Goal: Task Accomplishment & Management: Use online tool/utility

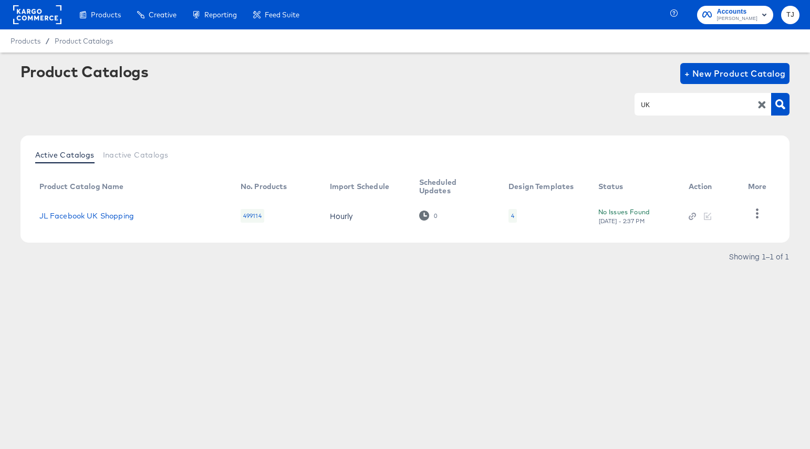
click at [27, 15] on rect at bounding box center [37, 14] width 48 height 19
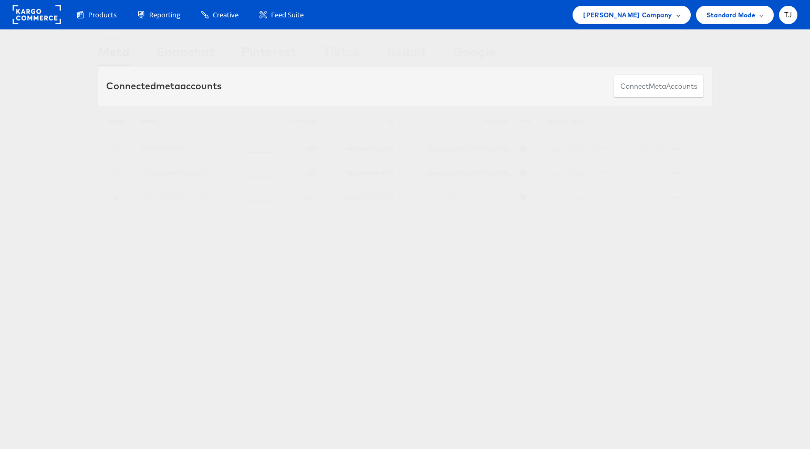
click at [672, 16] on div "John Lewis Company" at bounding box center [631, 14] width 97 height 11
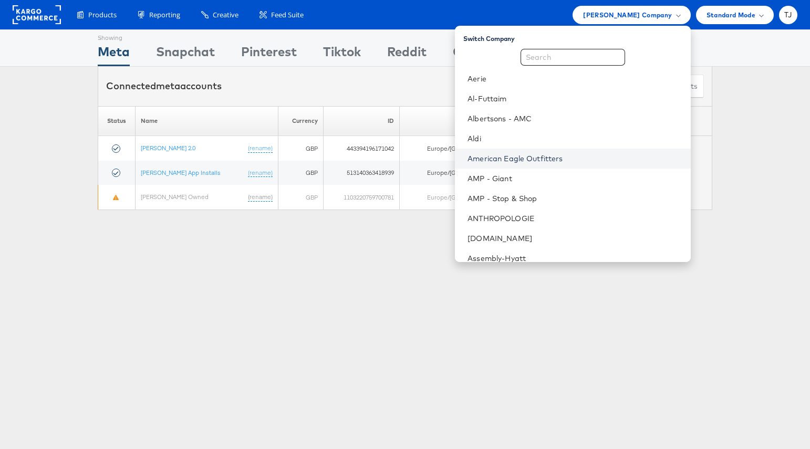
click at [587, 158] on link "American Eagle Outfitters" at bounding box center [574, 158] width 214 height 11
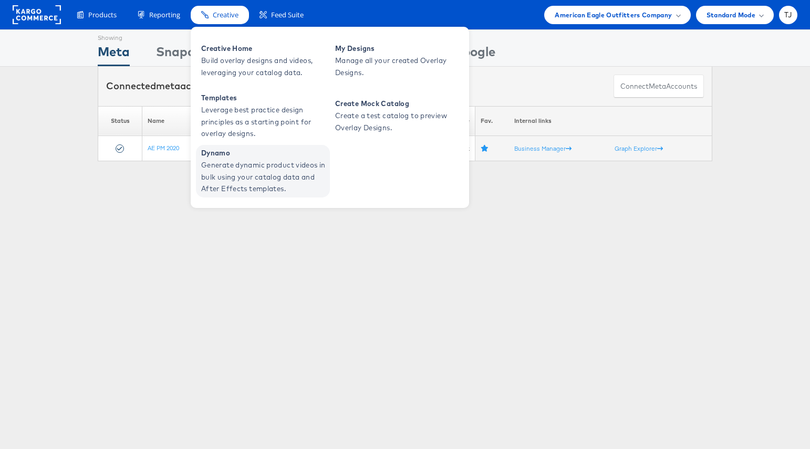
click at [244, 170] on span "Generate dynamic product videos in bulk using your catalog data and After Effec…" at bounding box center [264, 177] width 126 height 36
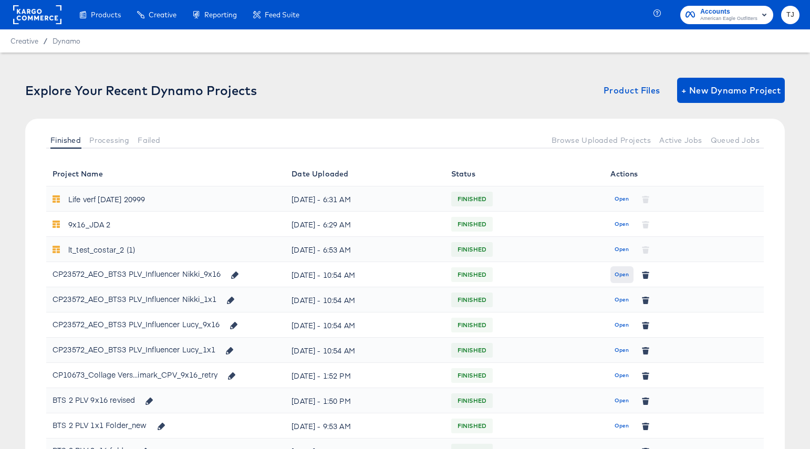
click at [622, 273] on span "Open" at bounding box center [621, 274] width 14 height 9
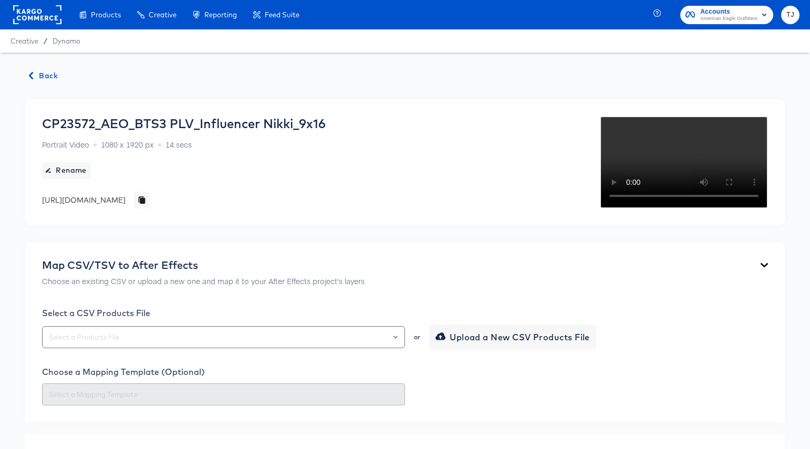
click at [47, 76] on span "Back" at bounding box center [43, 75] width 28 height 13
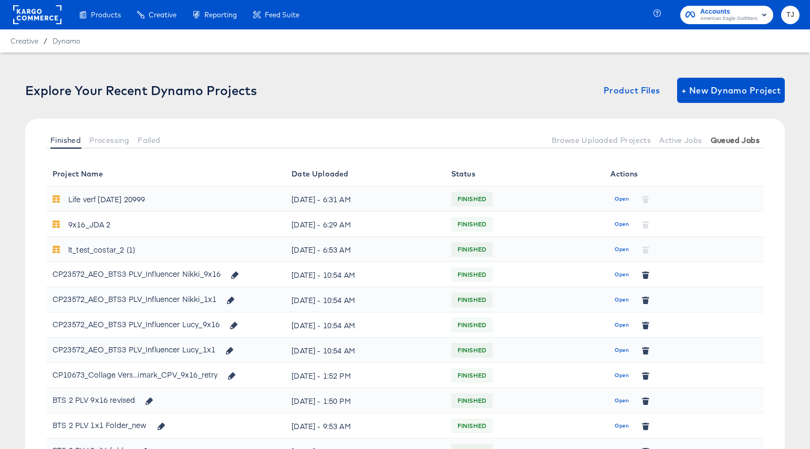
click at [741, 140] on span "Queued Jobs" at bounding box center [735, 140] width 49 height 8
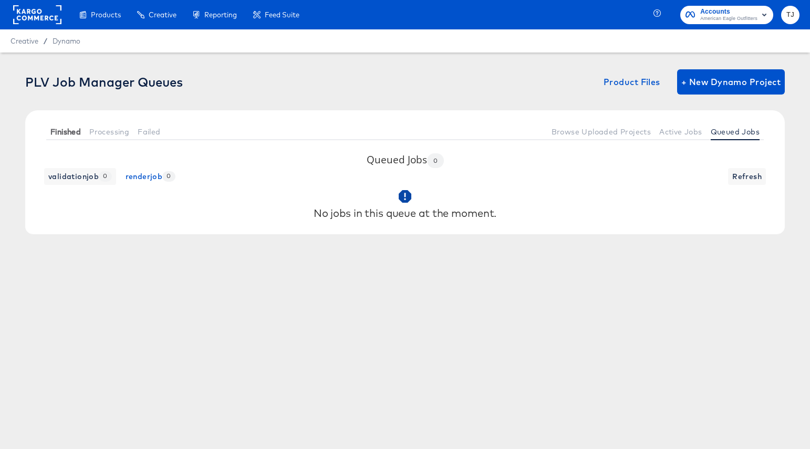
click at [62, 132] on span "Finished" at bounding box center [65, 132] width 30 height 8
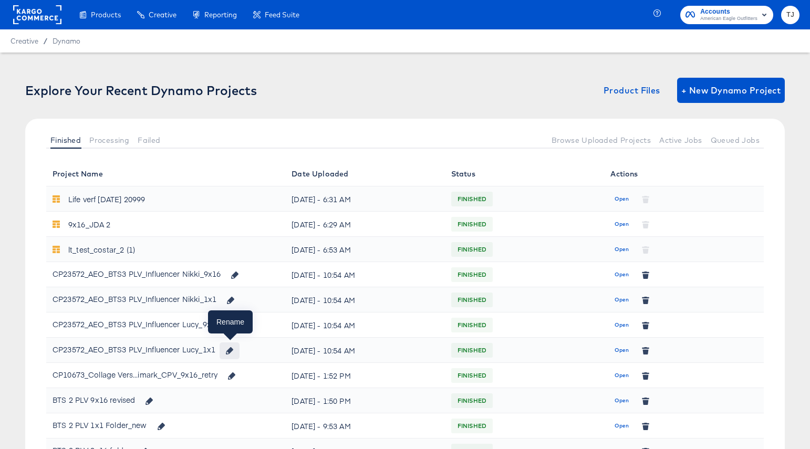
click at [232, 351] on icon "button" at bounding box center [229, 350] width 7 height 7
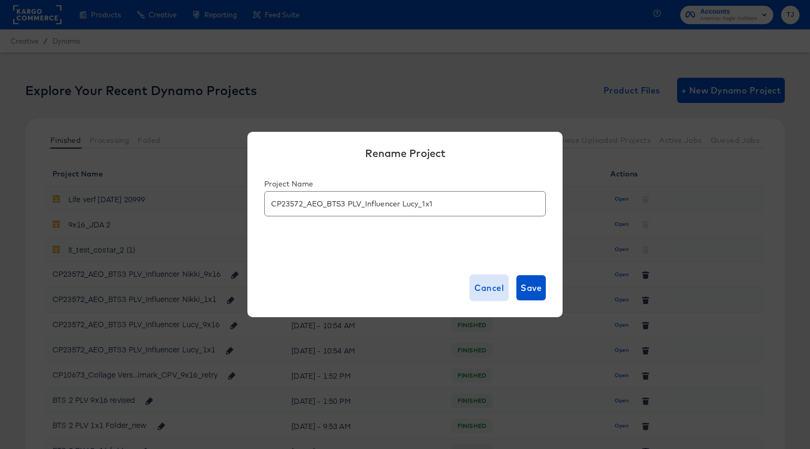
click at [487, 285] on span "Cancel" at bounding box center [488, 287] width 29 height 15
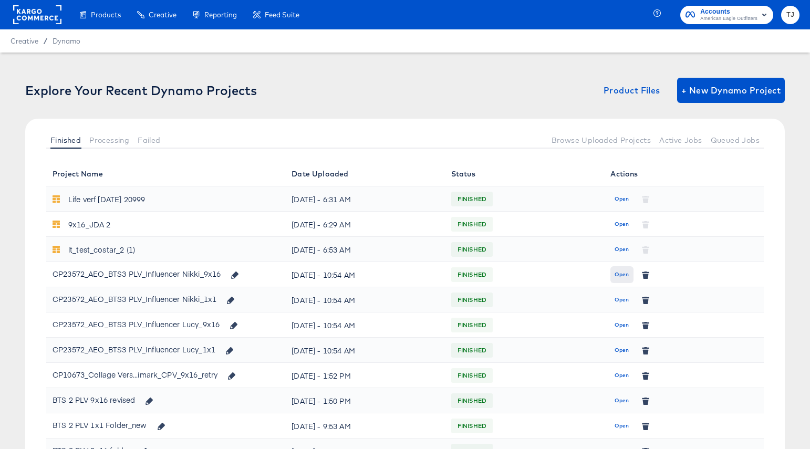
click at [622, 274] on span "Open" at bounding box center [621, 274] width 14 height 9
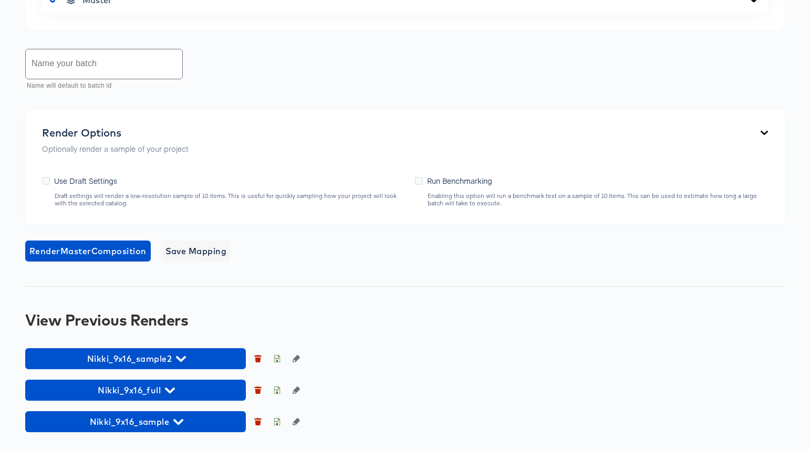
scroll to position [711, 0]
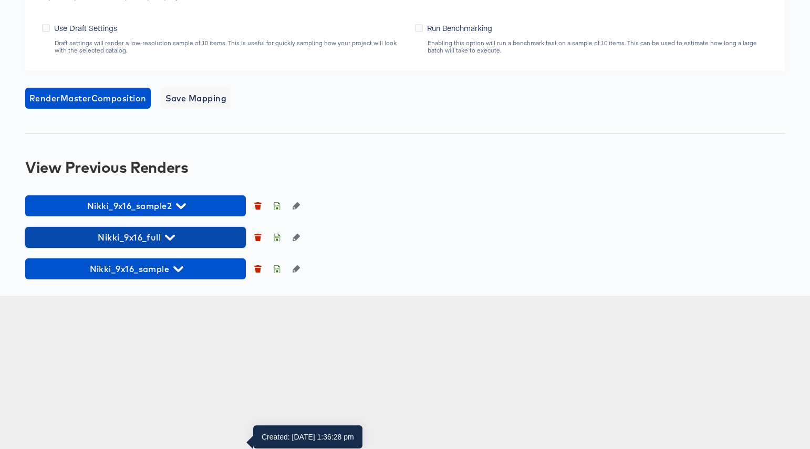
click at [173, 243] on icon "button" at bounding box center [170, 238] width 10 height 10
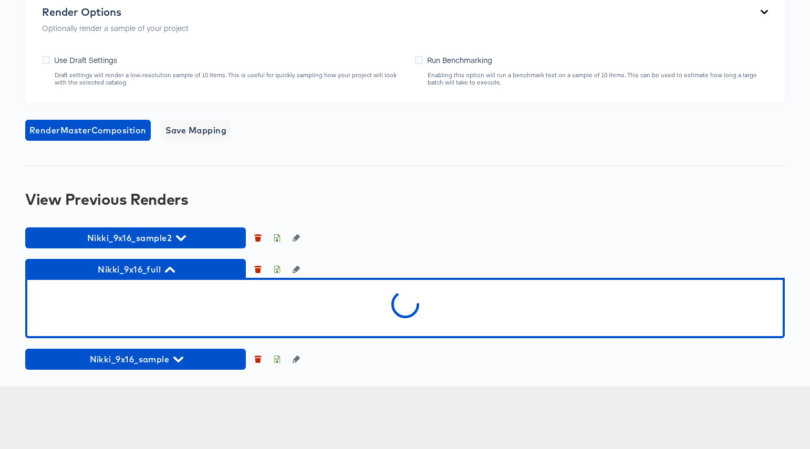
scroll to position [769, 0]
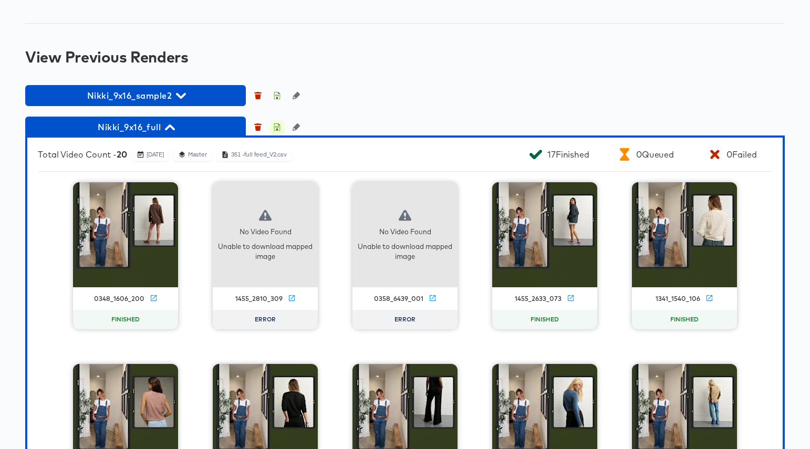
click at [276, 131] on icon "button" at bounding box center [276, 126] width 7 height 7
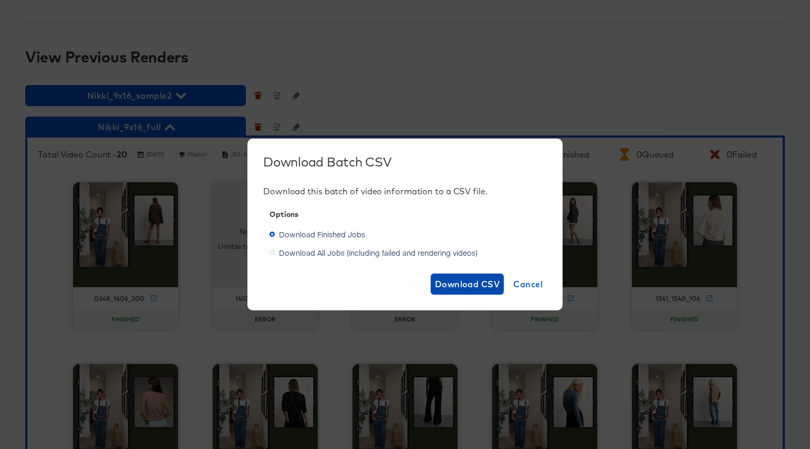
click at [463, 280] on span "Download CSV" at bounding box center [467, 284] width 65 height 15
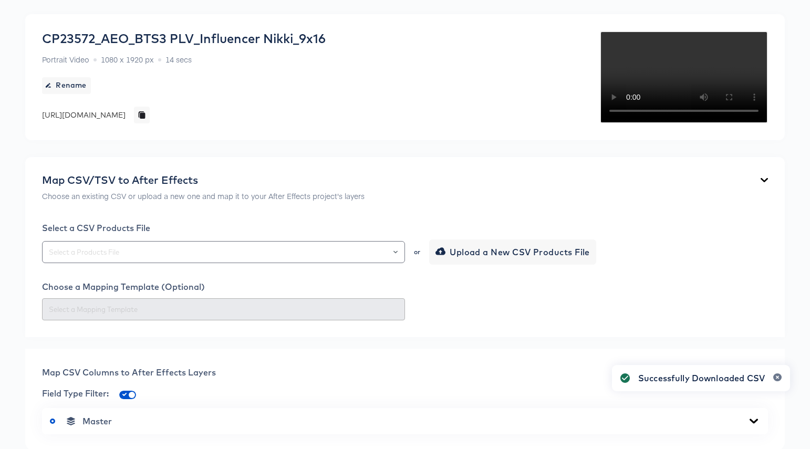
scroll to position [0, 0]
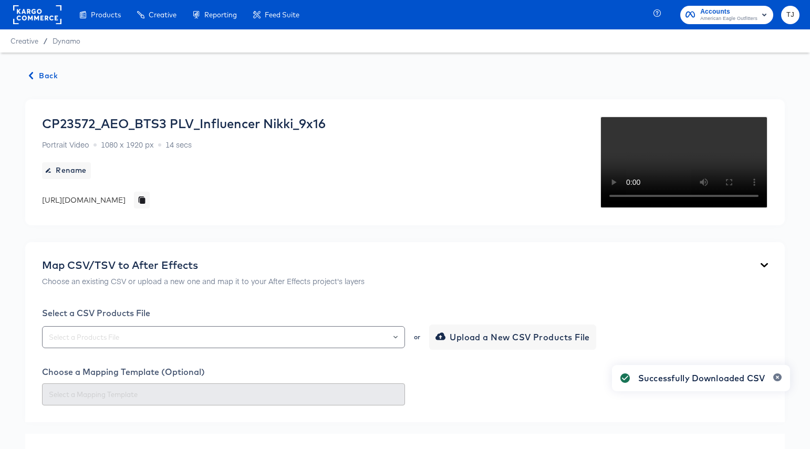
click at [46, 74] on span "Back" at bounding box center [43, 75] width 28 height 13
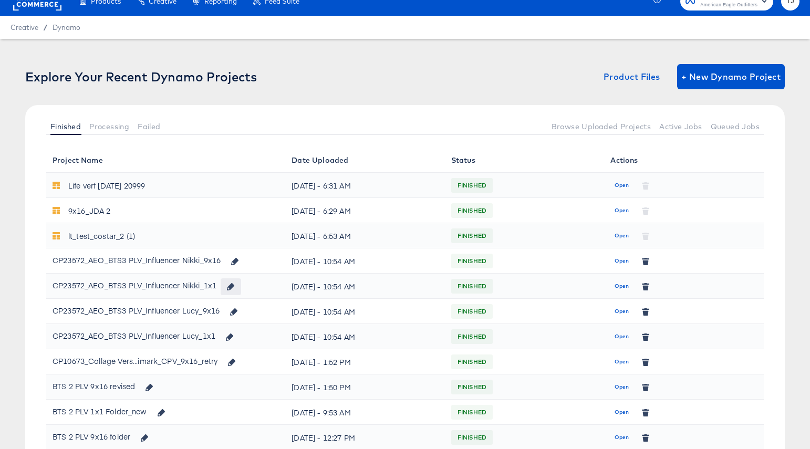
scroll to position [15, 0]
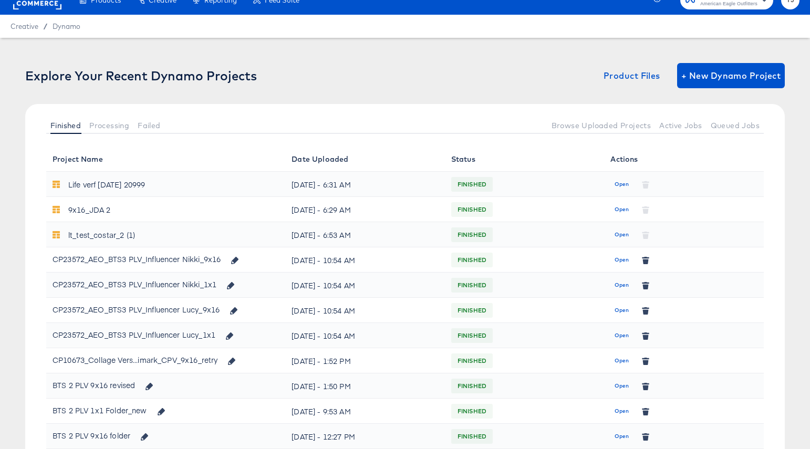
click at [621, 286] on span "Open" at bounding box center [621, 284] width 14 height 9
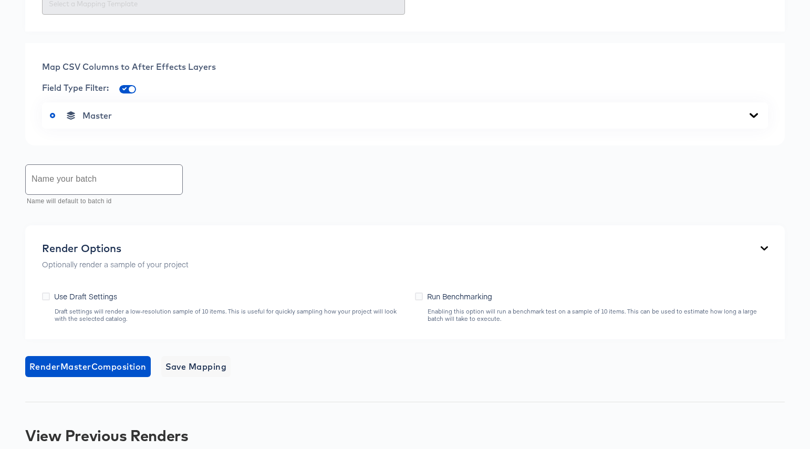
scroll to position [506, 0]
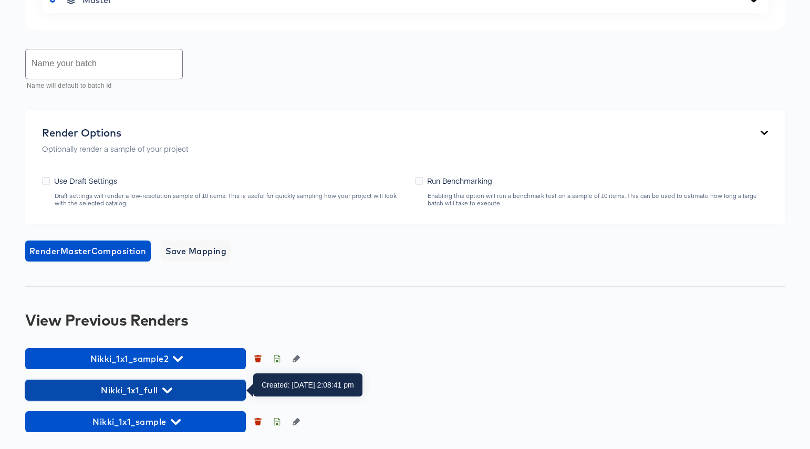
click at [159, 387] on span "Nikki_1x1_full" at bounding box center [135, 390] width 210 height 15
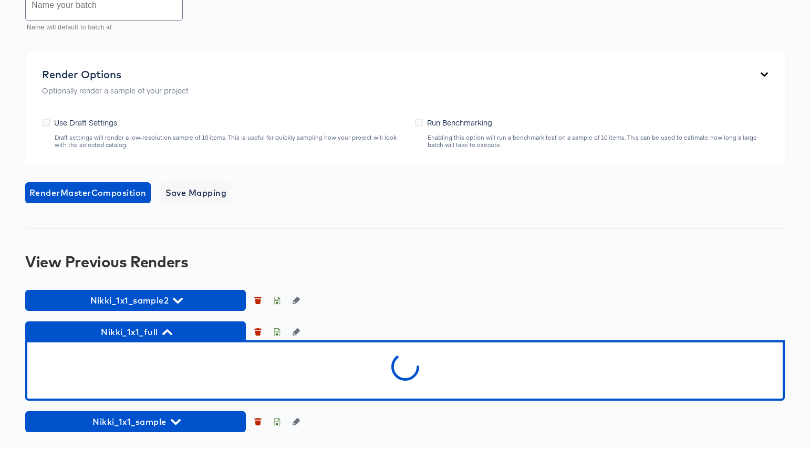
scroll to position [575, 0]
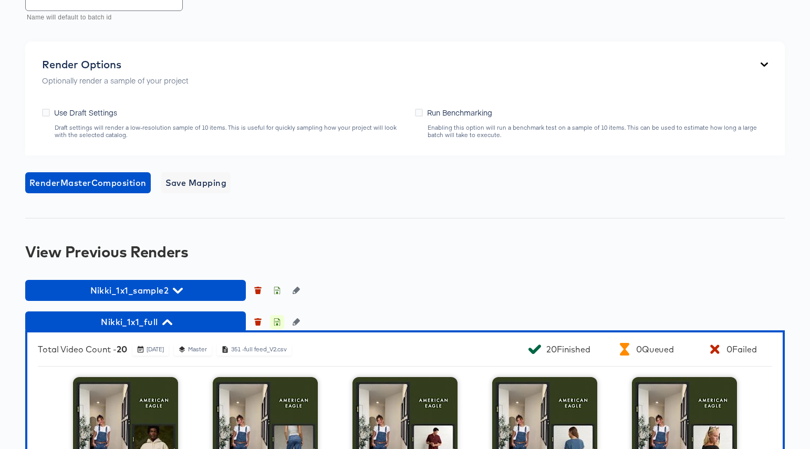
click at [277, 321] on icon "button" at bounding box center [276, 321] width 7 height 7
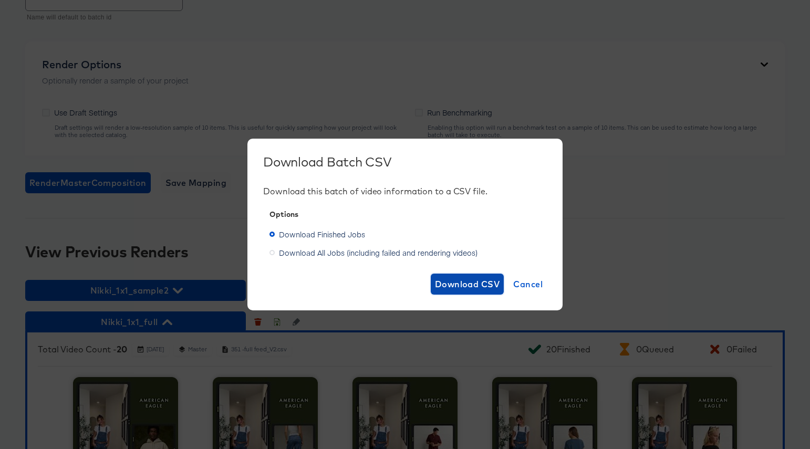
click at [466, 284] on span "Download CSV" at bounding box center [467, 284] width 65 height 15
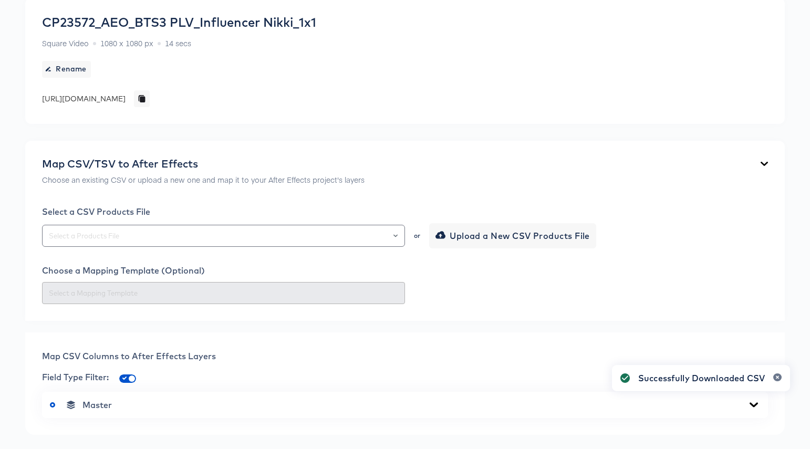
scroll to position [0, 0]
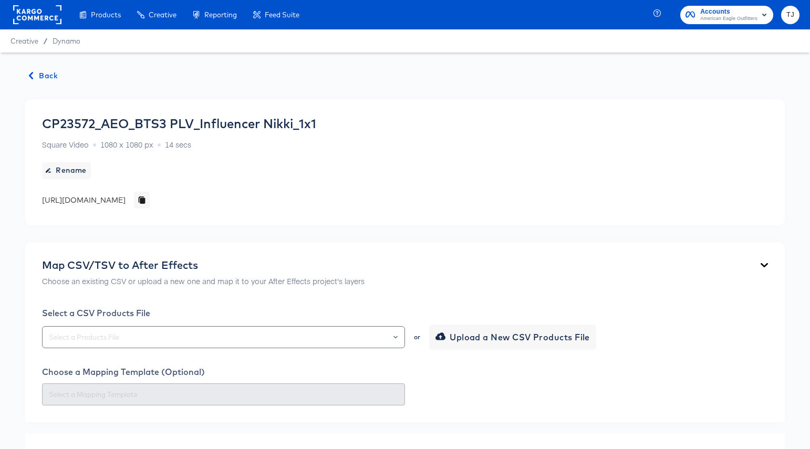
click at [42, 75] on span "Back" at bounding box center [43, 75] width 28 height 13
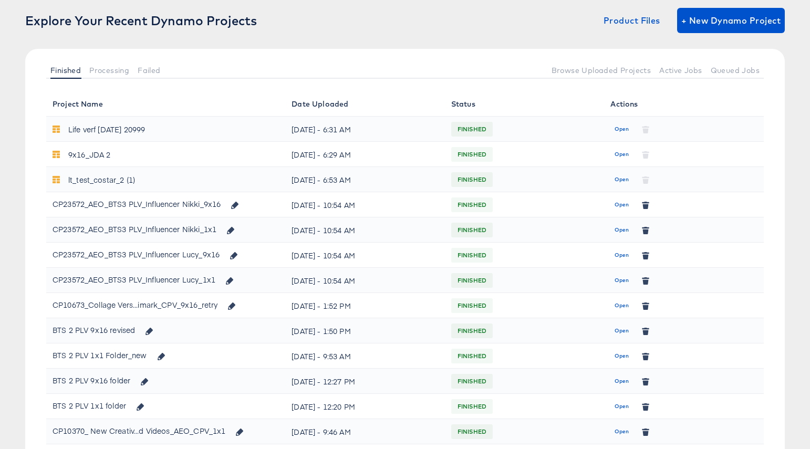
scroll to position [71, 0]
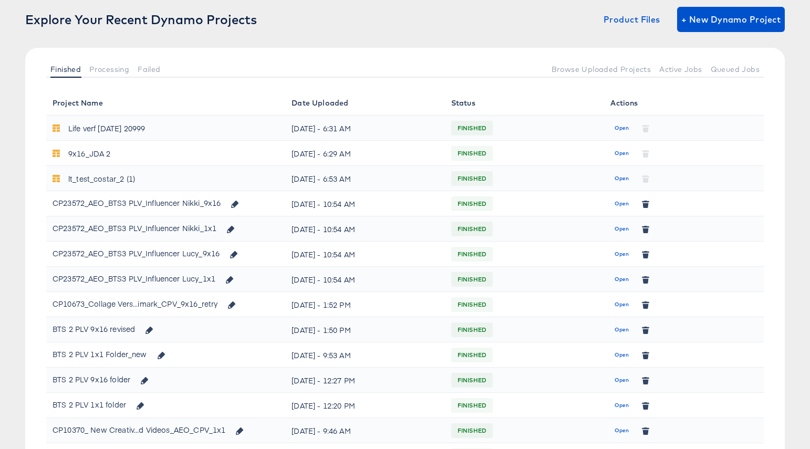
click at [620, 252] on span "Open" at bounding box center [621, 253] width 14 height 9
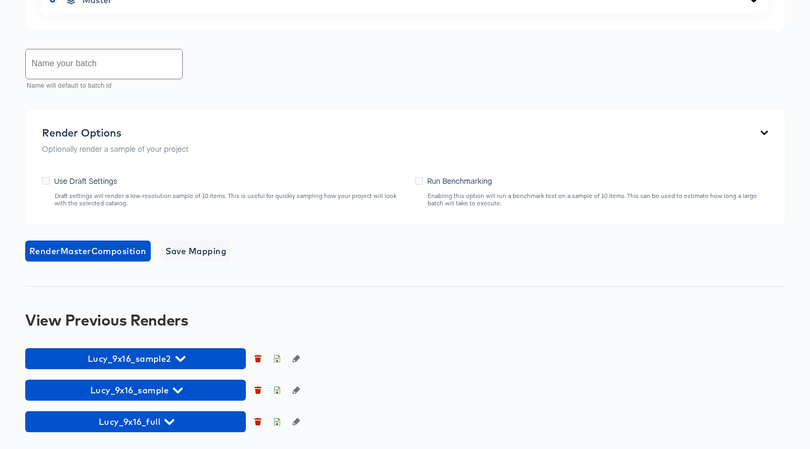
scroll to position [711, 0]
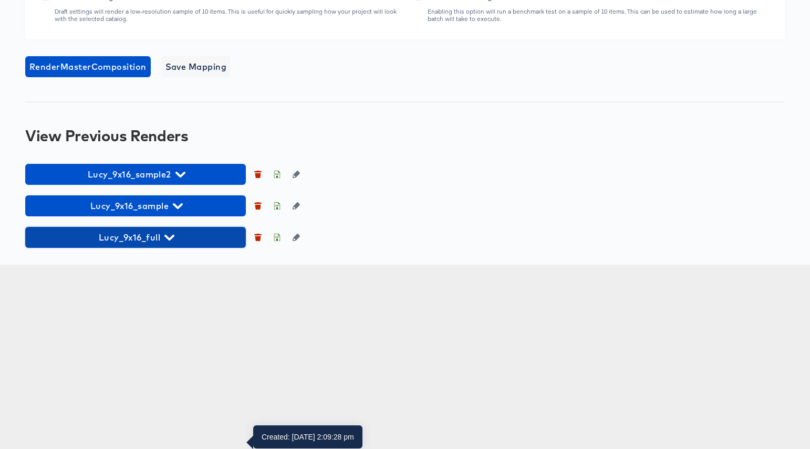
click at [164, 245] on span "Lucy_9x16_full" at bounding box center [135, 237] width 210 height 15
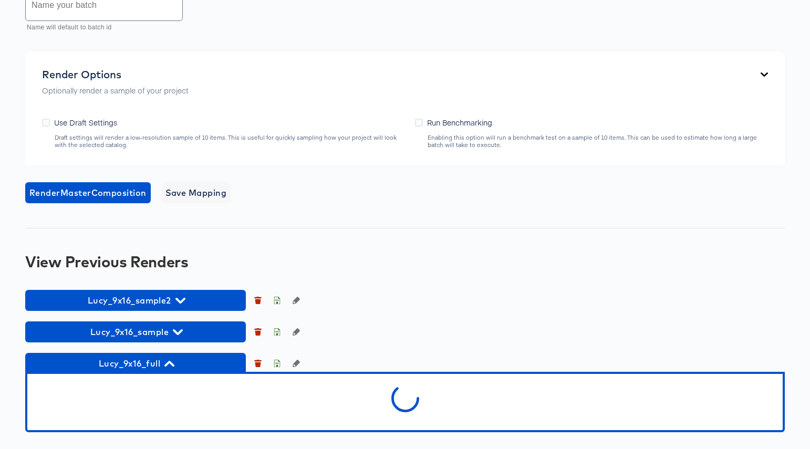
scroll to position [769, 0]
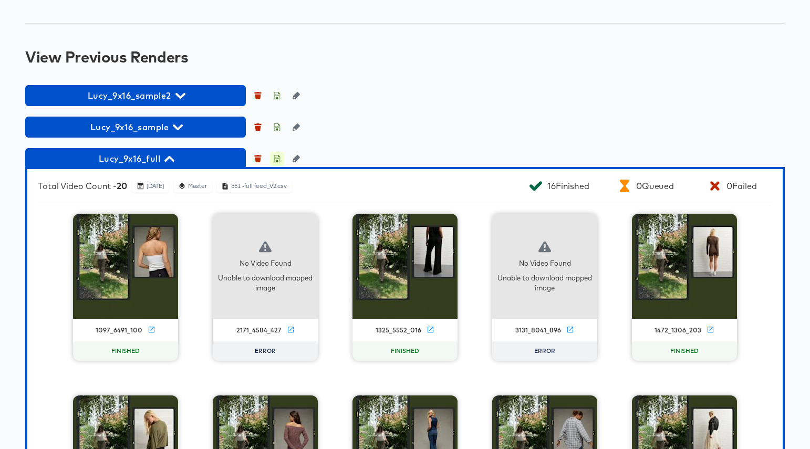
click at [275, 162] on icon "button" at bounding box center [276, 158] width 7 height 7
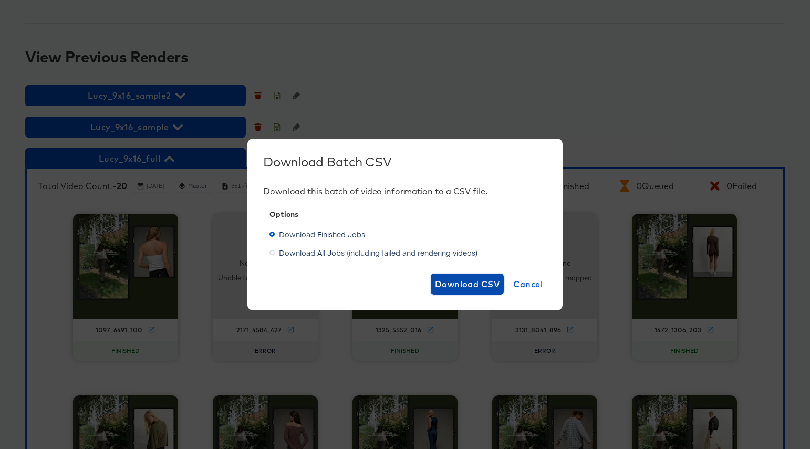
click at [448, 281] on span "Download CSV" at bounding box center [467, 284] width 65 height 15
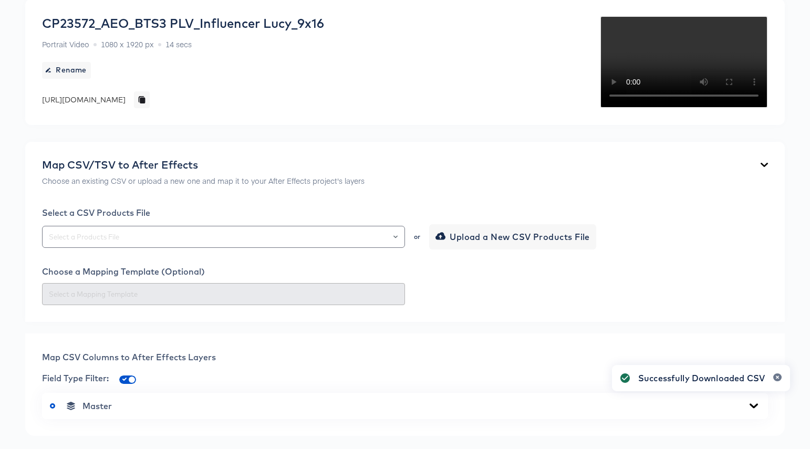
scroll to position [0, 0]
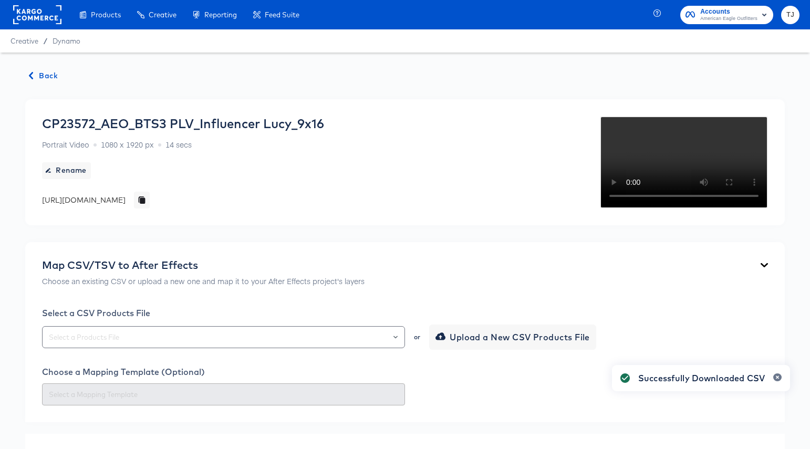
click at [47, 76] on span "Back" at bounding box center [43, 75] width 28 height 13
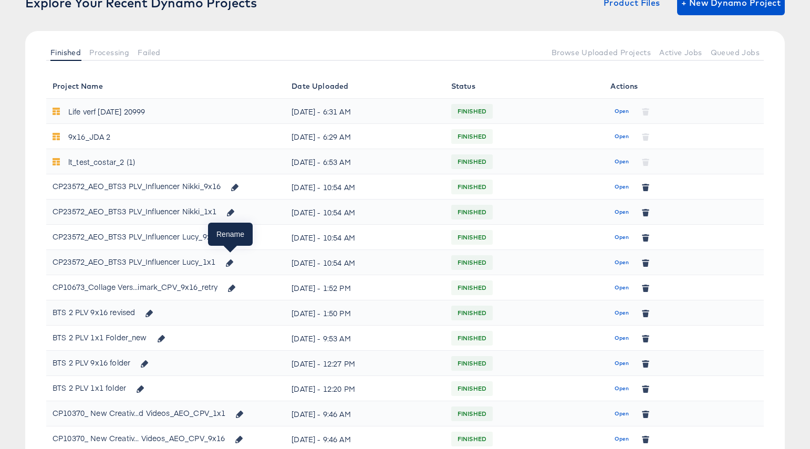
scroll to position [98, 0]
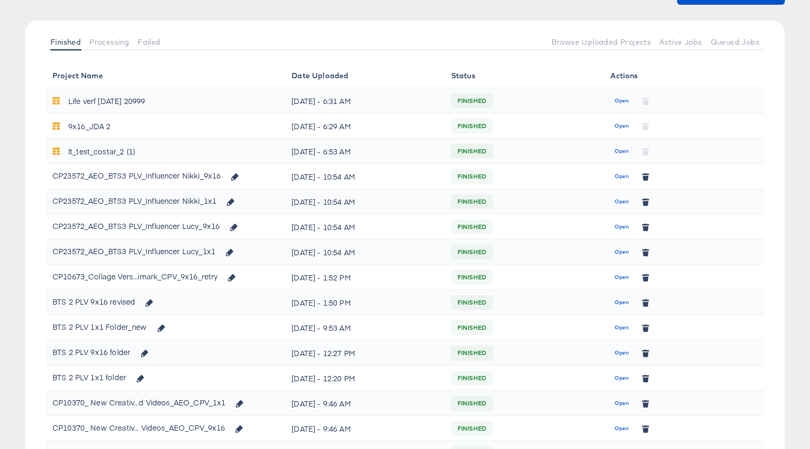
click at [620, 252] on span "Open" at bounding box center [621, 251] width 14 height 9
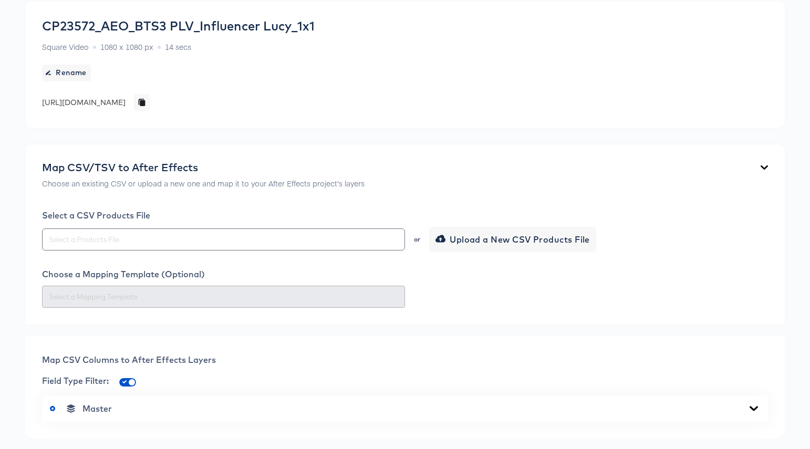
scroll to position [506, 0]
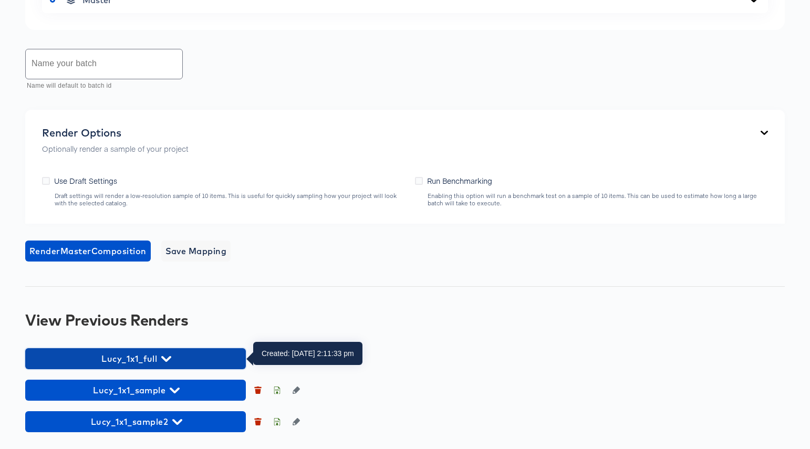
click at [181, 357] on span "Lucy_1x1_full" at bounding box center [135, 358] width 210 height 15
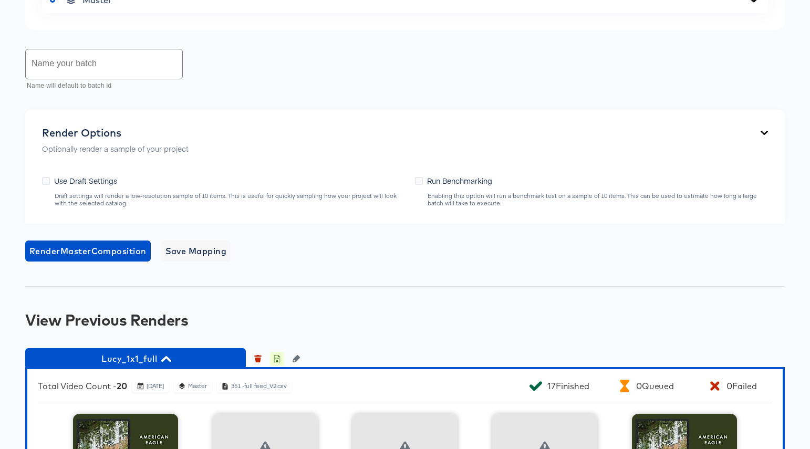
click at [277, 359] on icon "button" at bounding box center [277, 360] width 4 height 5
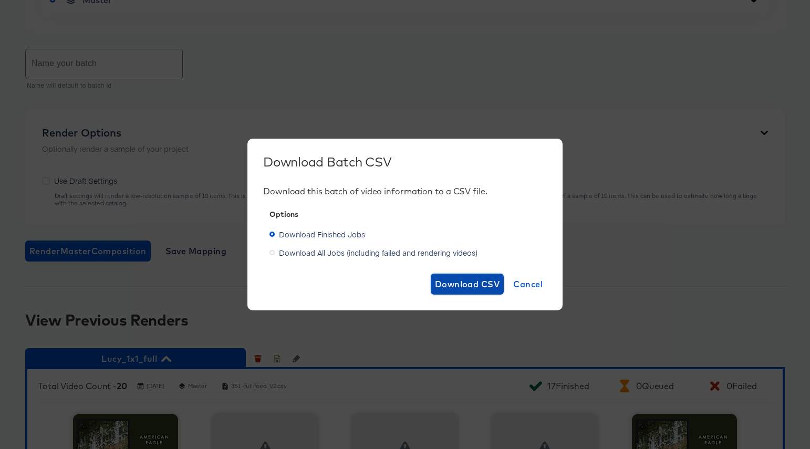
click at [463, 281] on span "Download CSV" at bounding box center [467, 284] width 65 height 15
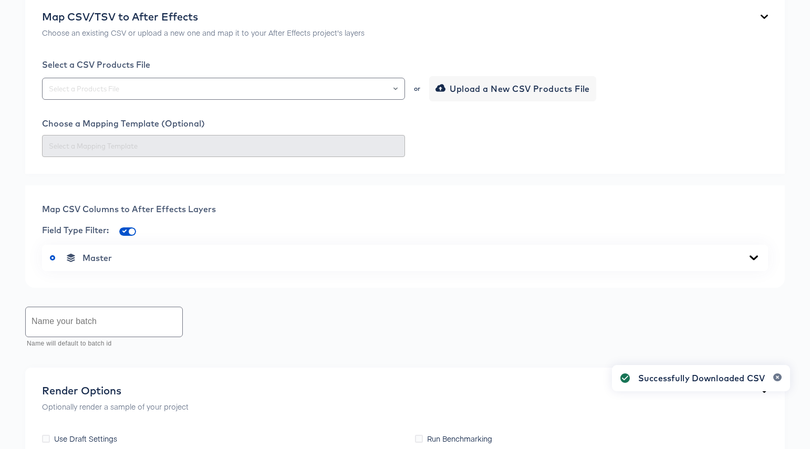
scroll to position [0, 0]
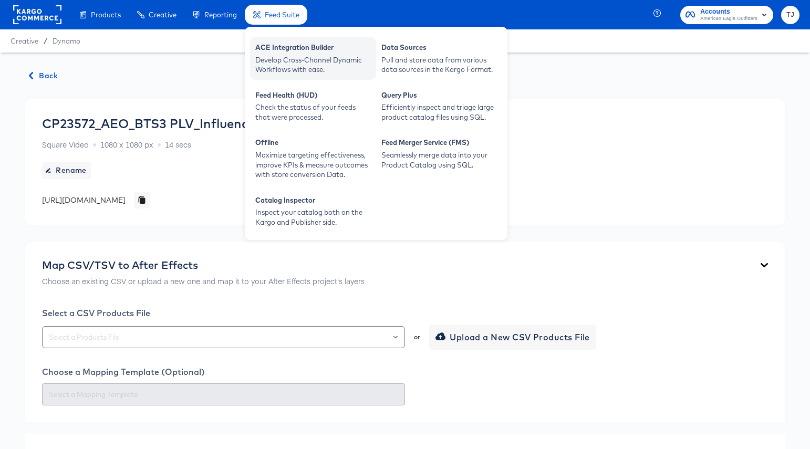
click at [280, 56] on div "Develop Cross-Channel Dynamic Workflows with ease." at bounding box center [313, 64] width 116 height 19
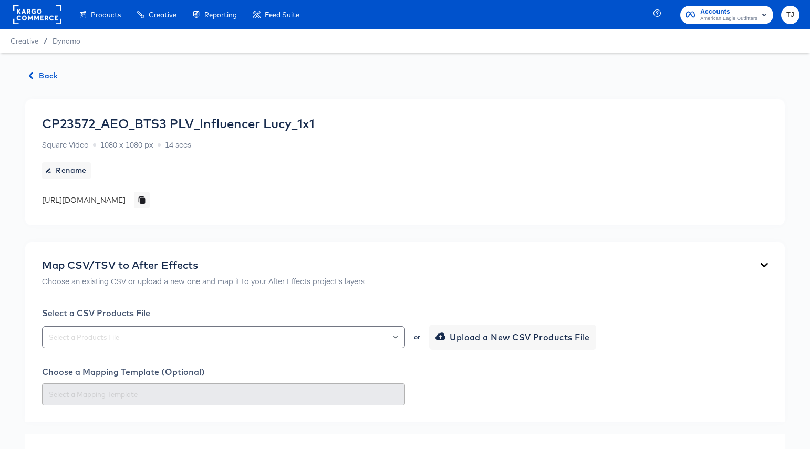
click at [29, 16] on rect at bounding box center [37, 14] width 48 height 19
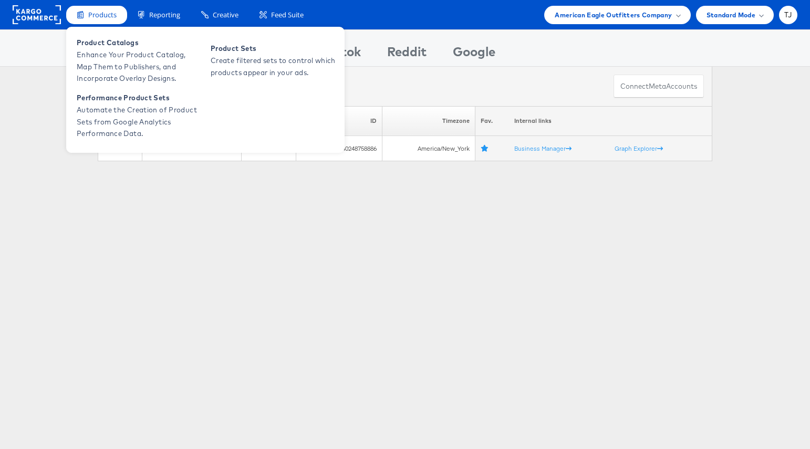
click at [99, 29] on div "Product Catalogs Enhance Your Product Catalog, Map Them to Publishers, and Inco…" at bounding box center [205, 90] width 278 height 126
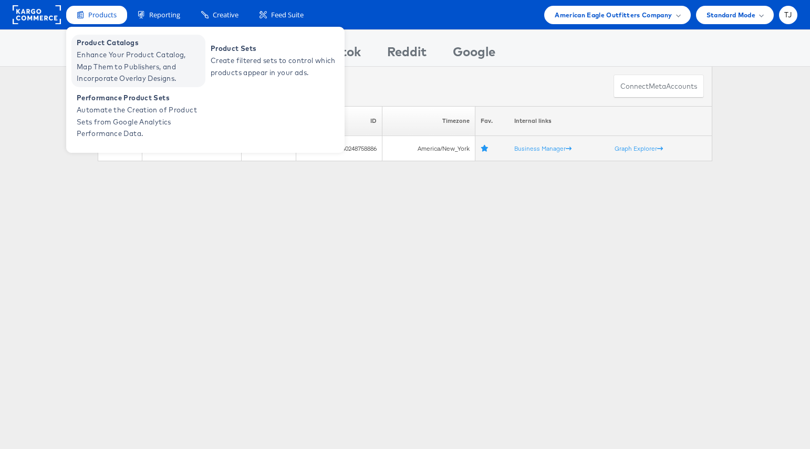
click at [100, 46] on span "Product Catalogs" at bounding box center [140, 43] width 126 height 12
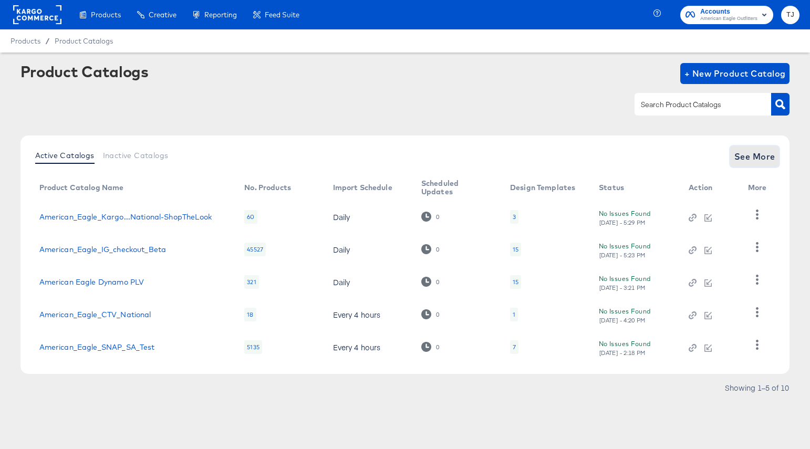
click at [755, 157] on span "See More" at bounding box center [754, 156] width 41 height 15
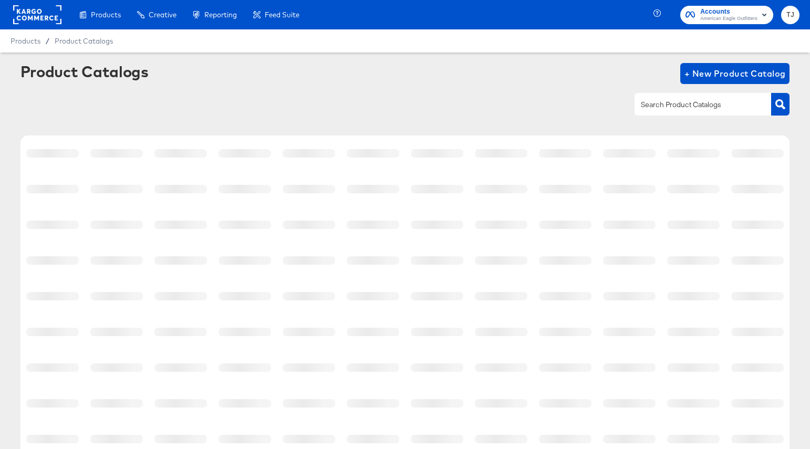
scroll to position [147, 0]
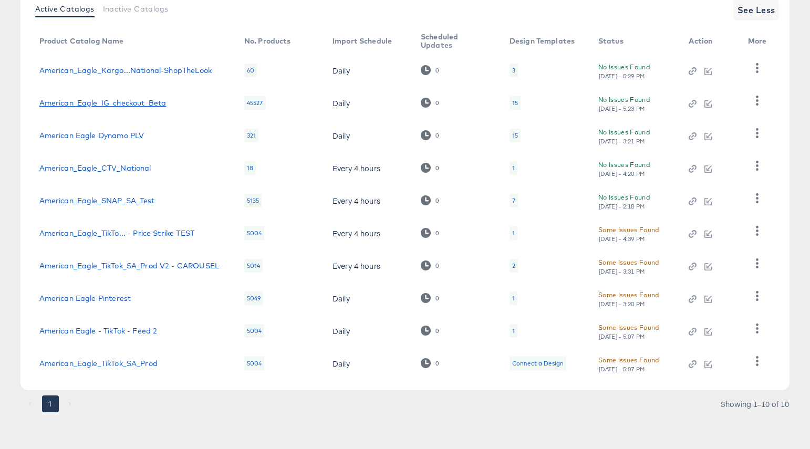
click at [114, 99] on link "American_Eagle_IG_checkout_Beta" at bounding box center [102, 103] width 127 height 8
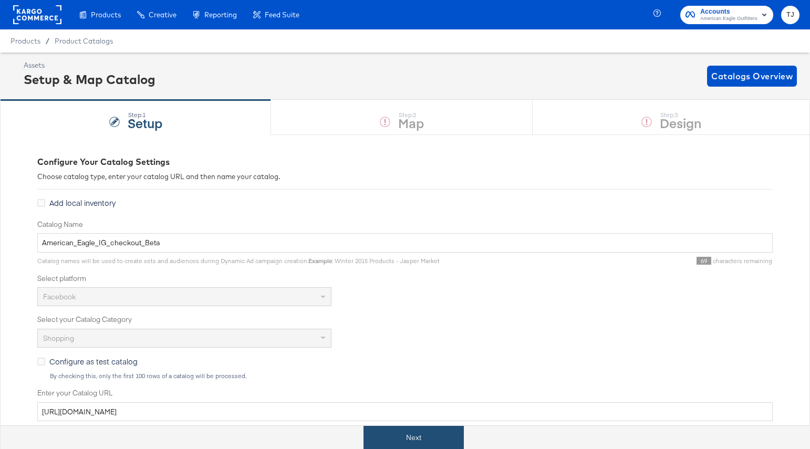
click at [413, 436] on button "Next" at bounding box center [413, 438] width 100 height 24
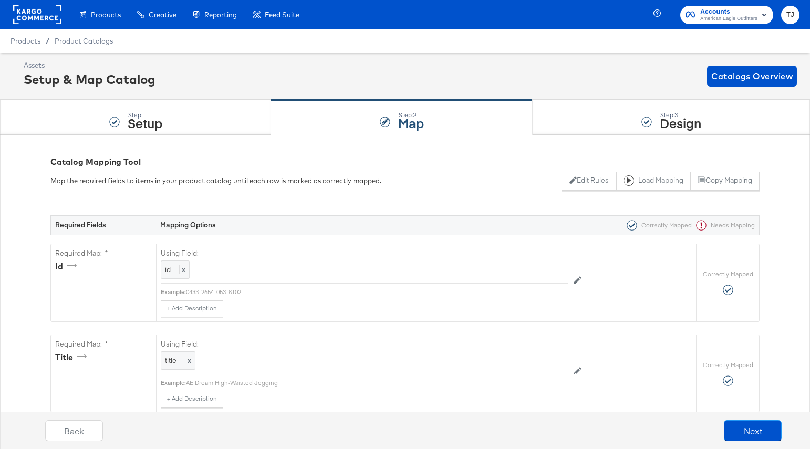
click at [24, 14] on rect at bounding box center [37, 14] width 48 height 19
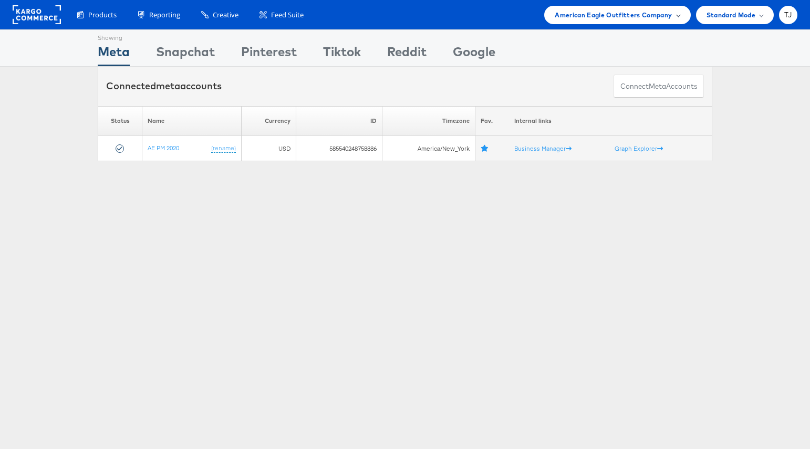
click at [674, 16] on div "American Eagle Outfitters Company" at bounding box center [617, 14] width 125 height 11
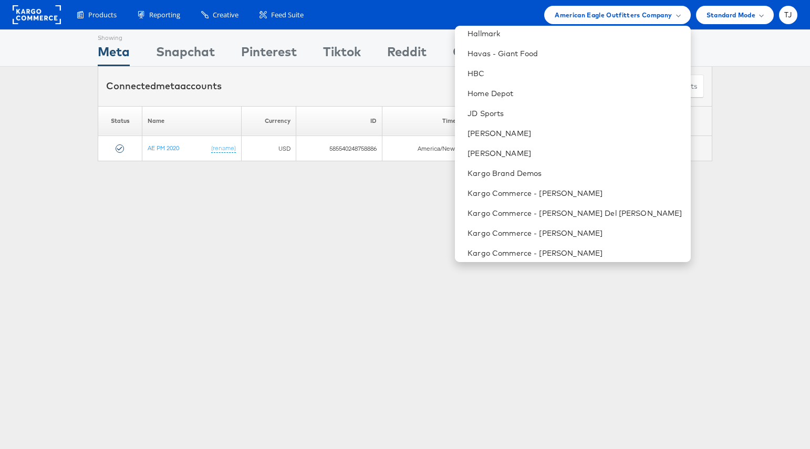
scroll to position [629, 0]
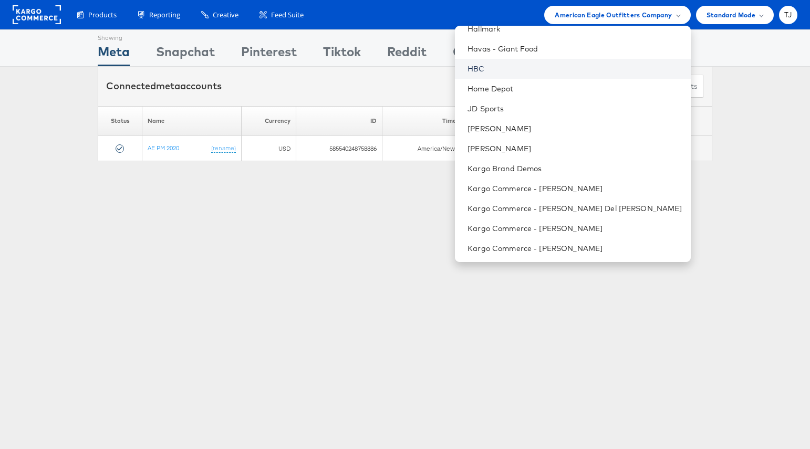
click at [601, 66] on link "HBC" at bounding box center [574, 69] width 214 height 11
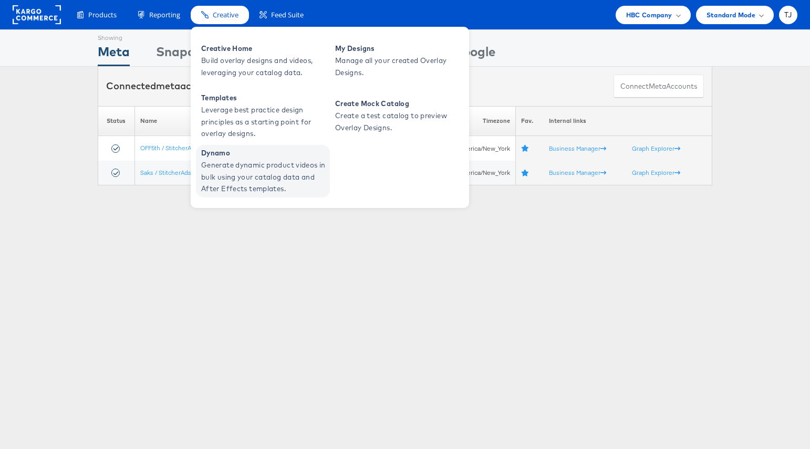
click at [230, 161] on span "Generate dynamic product videos in bulk using your catalog data and After Effec…" at bounding box center [264, 177] width 126 height 36
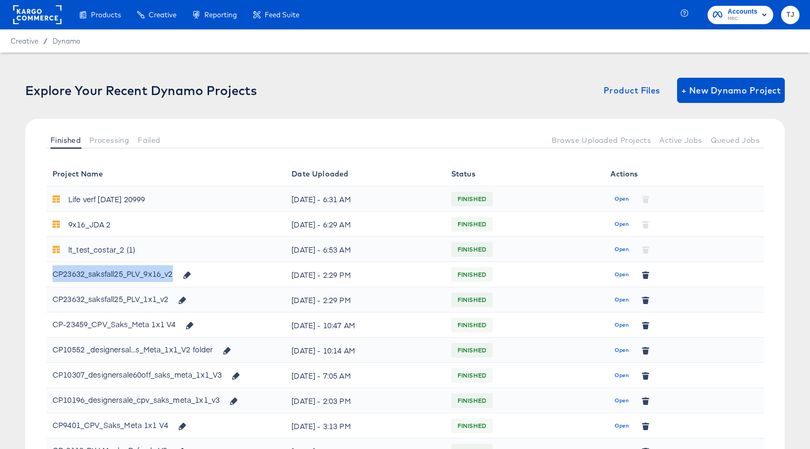
drag, startPoint x: 53, startPoint y: 273, endPoint x: 171, endPoint y: 278, distance: 118.3
click at [172, 278] on div "CP23632_saksfall25_PLV_9x16_v2" at bounding box center [125, 274] width 144 height 18
copy div "CP23632_saksfall25_PLV_9x16_v2"
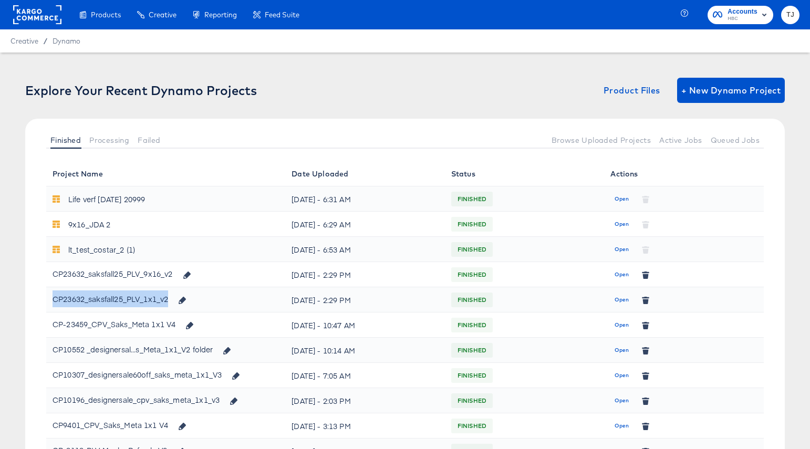
drag, startPoint x: 55, startPoint y: 300, endPoint x: 169, endPoint y: 303, distance: 114.0
click at [169, 303] on div "CP23632_saksfall25_PLV_1x1_v2" at bounding box center [123, 299] width 140 height 18
copy div "CP23632_saksfall25_PLV_1x1_v2"
click at [619, 274] on span "Open" at bounding box center [621, 274] width 14 height 9
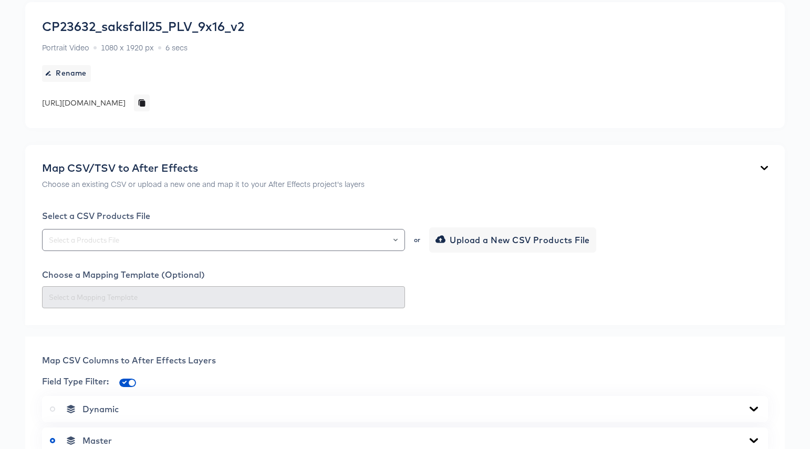
scroll to position [99, 0]
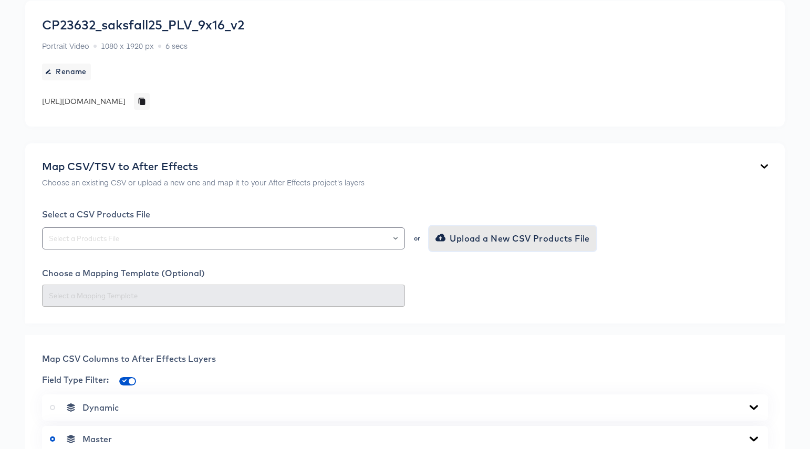
click at [491, 239] on span "Upload a New CSV Products File" at bounding box center [513, 238] width 152 height 15
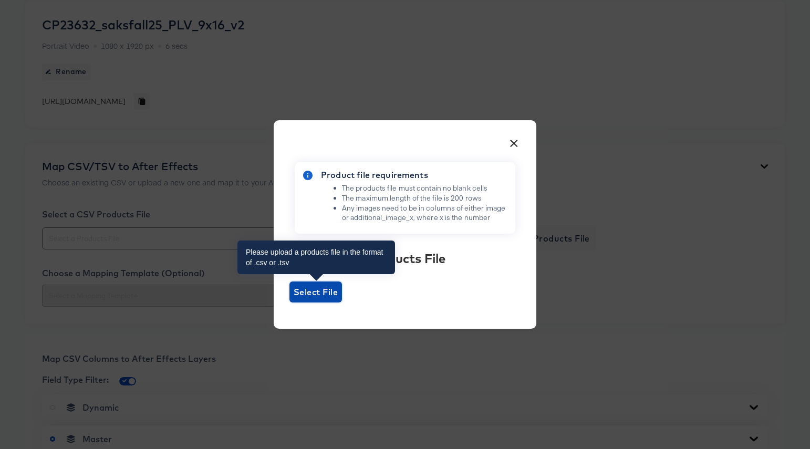
click at [318, 291] on span "Select File" at bounding box center [316, 292] width 44 height 15
click at [289, 303] on input "Select File" at bounding box center [289, 303] width 0 height 0
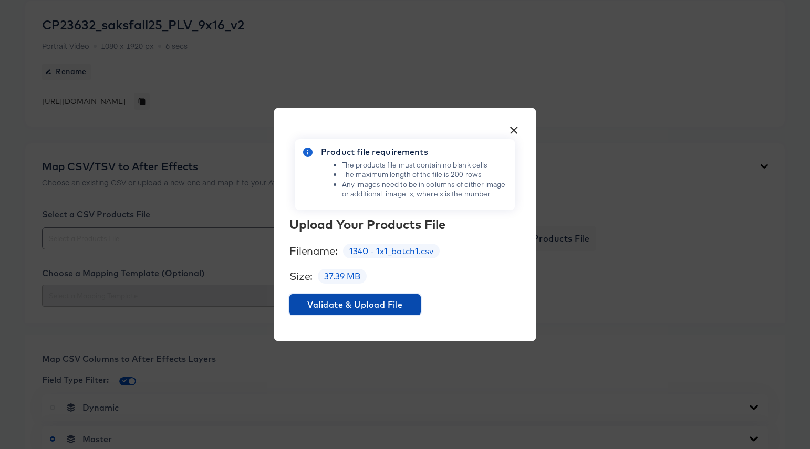
click at [388, 303] on span "Validate & Upload File" at bounding box center [355, 304] width 123 height 15
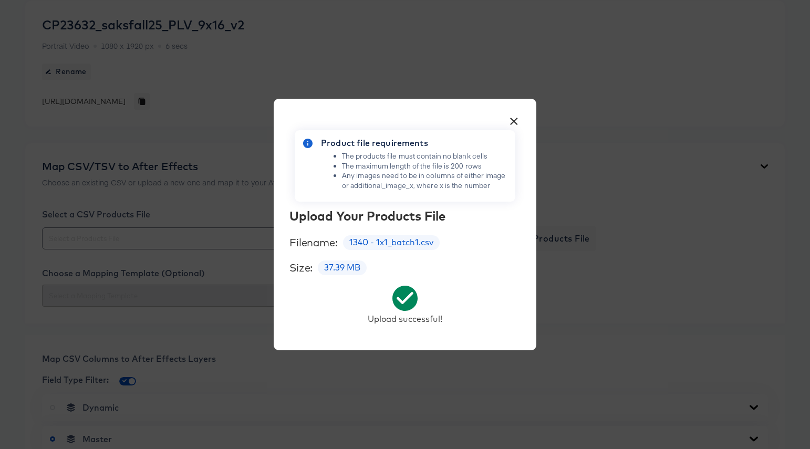
click at [515, 121] on button "×" at bounding box center [513, 118] width 19 height 19
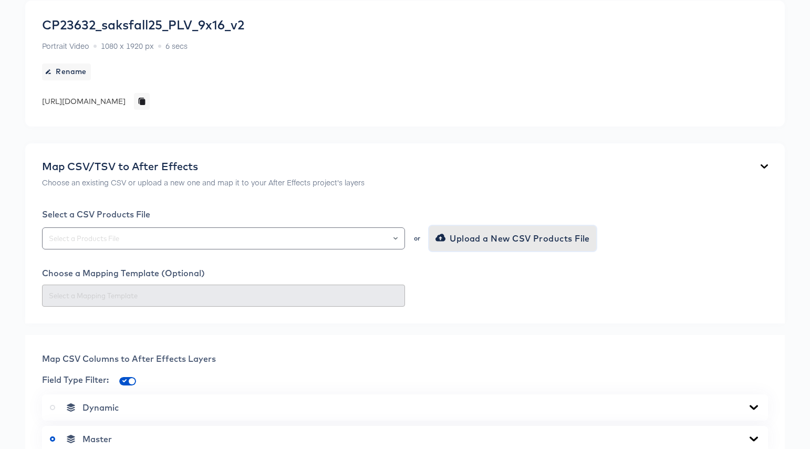
click at [496, 231] on span "Upload a New CSV Products File" at bounding box center [513, 238] width 152 height 15
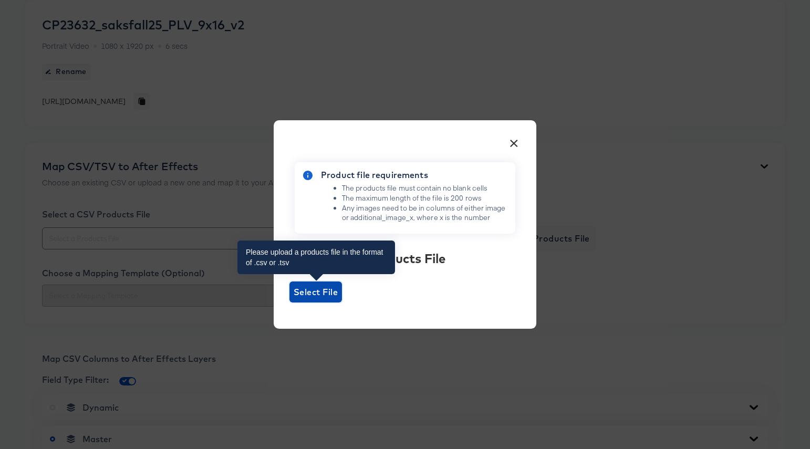
click at [323, 290] on span "Select File" at bounding box center [316, 292] width 44 height 15
click at [289, 303] on input "Select File" at bounding box center [289, 303] width 0 height 0
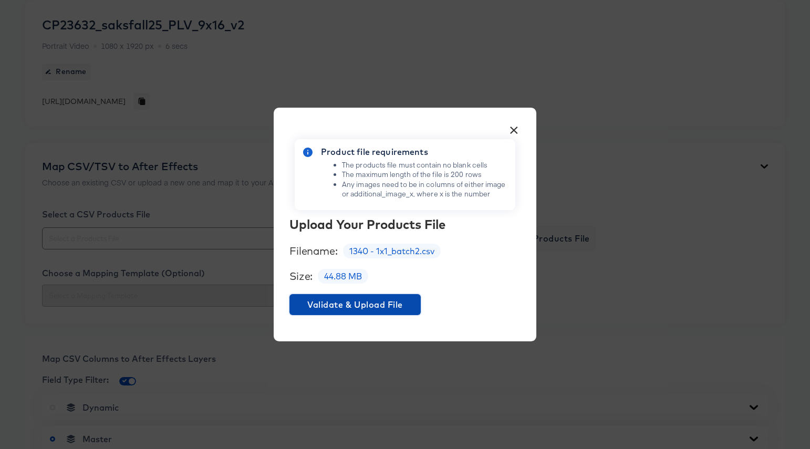
click at [351, 303] on span "Validate & Upload File" at bounding box center [355, 304] width 123 height 15
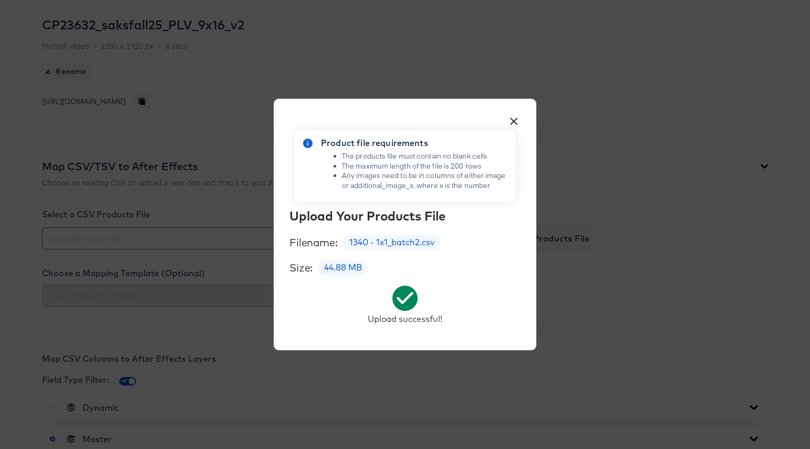
drag, startPoint x: 513, startPoint y: 118, endPoint x: 524, endPoint y: 166, distance: 49.2
click at [513, 118] on button "×" at bounding box center [513, 118] width 19 height 19
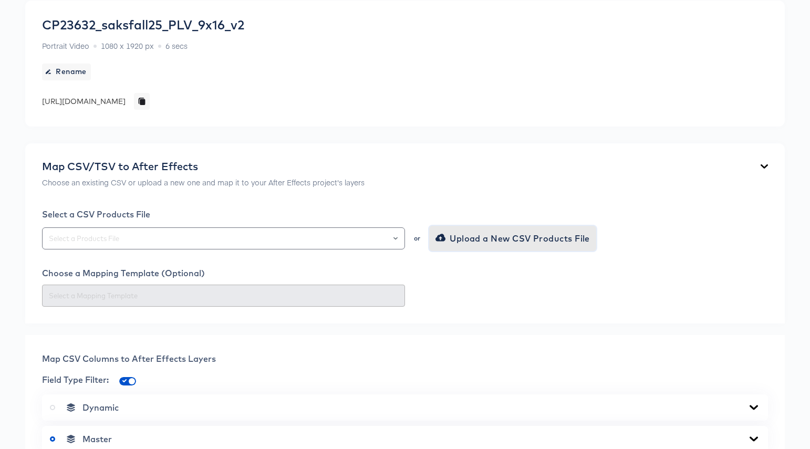
click at [534, 234] on span "Upload a New CSV Products File" at bounding box center [513, 238] width 152 height 15
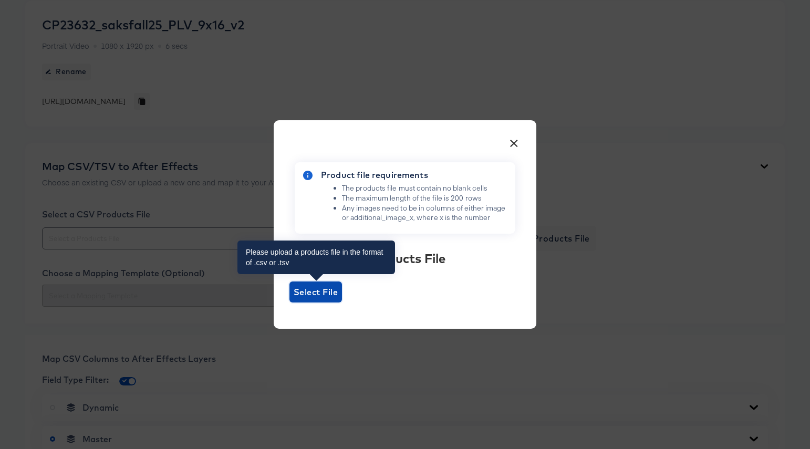
click at [299, 300] on span "Select File" at bounding box center [315, 291] width 53 height 21
click at [289, 303] on input "Select File" at bounding box center [289, 303] width 0 height 0
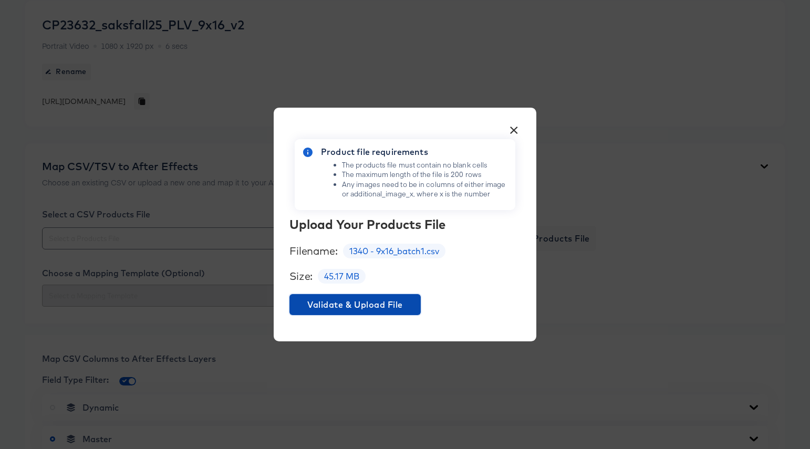
click at [387, 307] on span "Validate & Upload File" at bounding box center [355, 304] width 123 height 15
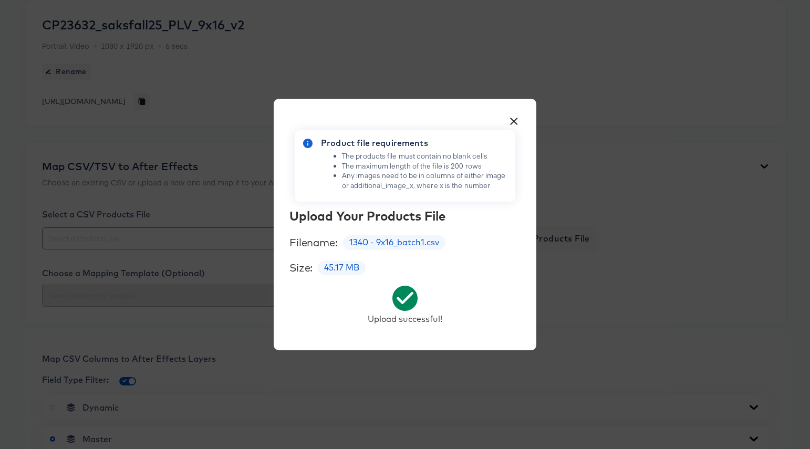
click at [514, 116] on button "×" at bounding box center [513, 118] width 19 height 19
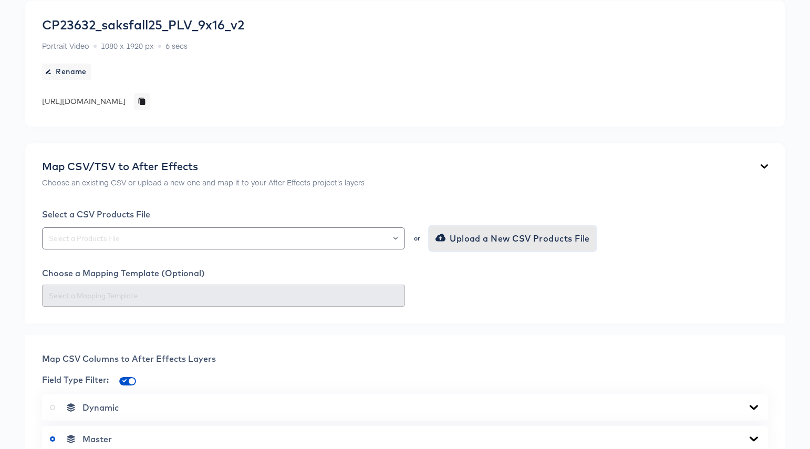
click at [497, 242] on span "Upload a New CSV Products File" at bounding box center [513, 238] width 152 height 15
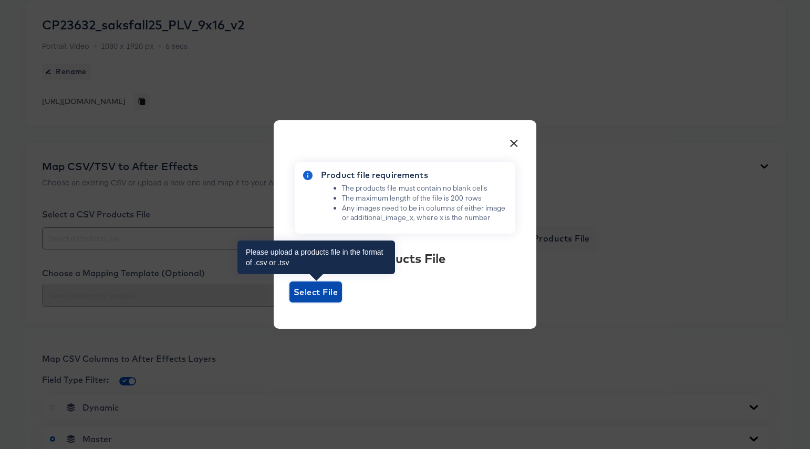
click at [319, 291] on span "Select File" at bounding box center [316, 292] width 44 height 15
click at [289, 303] on input "Select File" at bounding box center [289, 303] width 0 height 0
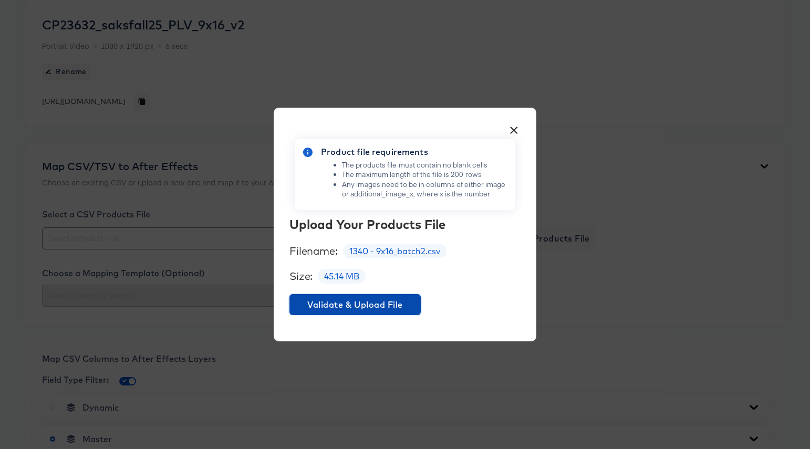
click at [385, 304] on span "Validate & Upload File" at bounding box center [355, 304] width 123 height 15
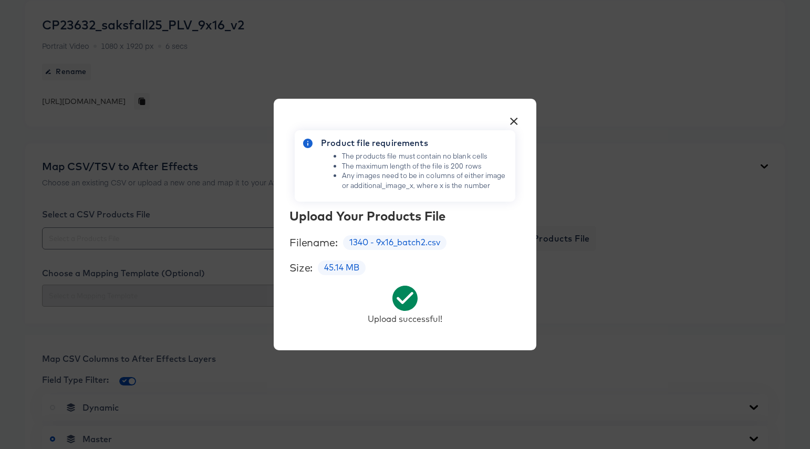
click at [515, 122] on button "×" at bounding box center [513, 118] width 19 height 19
